Goal: Task Accomplishment & Management: Manage account settings

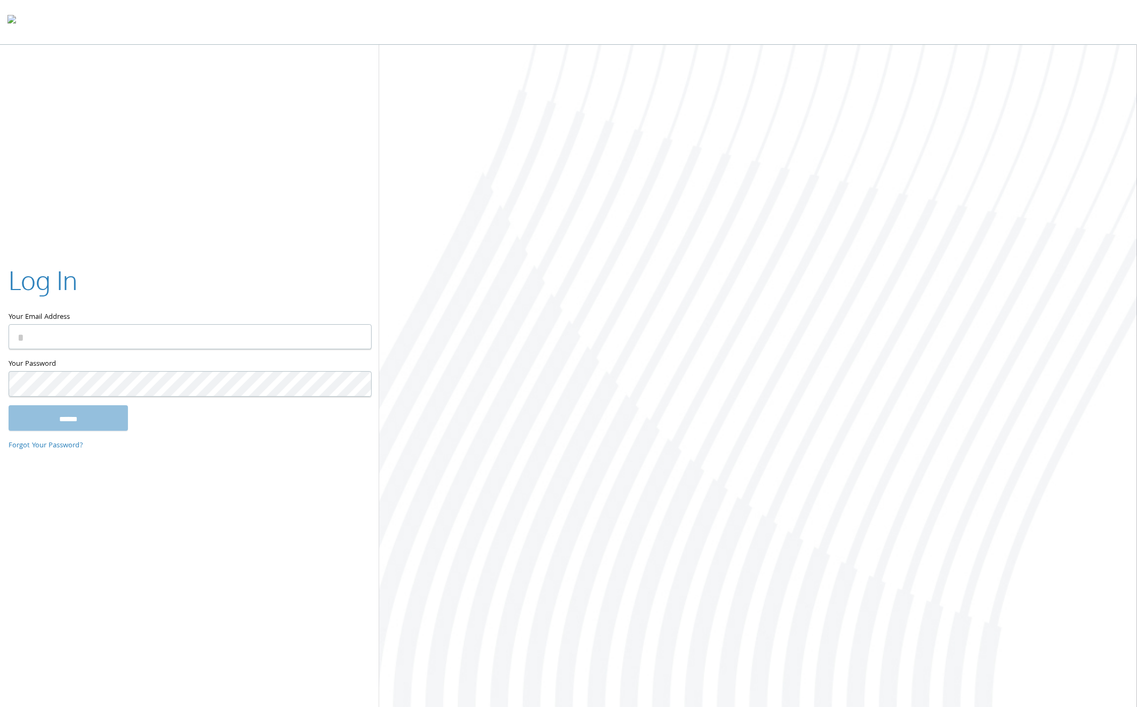
type input "**********"
click at [91, 418] on input "******" at bounding box center [68, 418] width 119 height 26
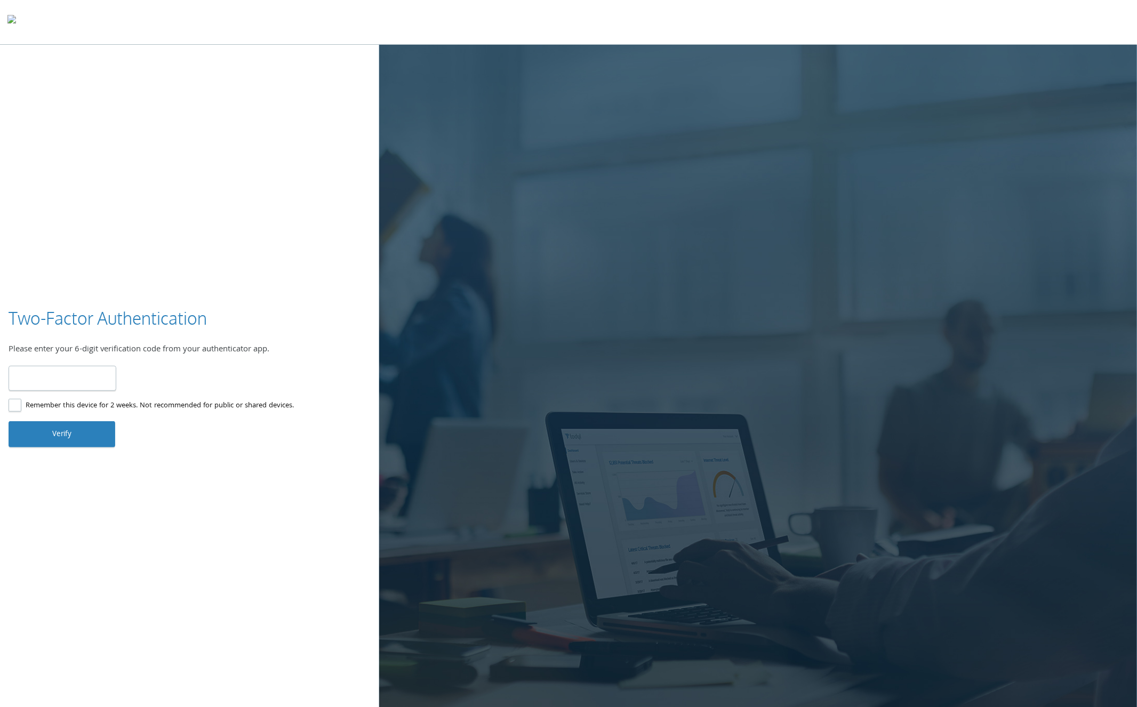
type input "******"
click at [71, 431] on button "Verify" at bounding box center [62, 434] width 107 height 26
